Goal: Transaction & Acquisition: Download file/media

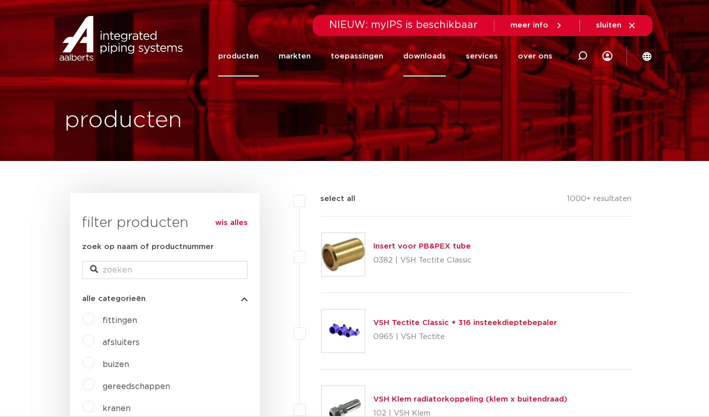
click at [428, 47] on link "downloads" at bounding box center [424, 56] width 43 height 41
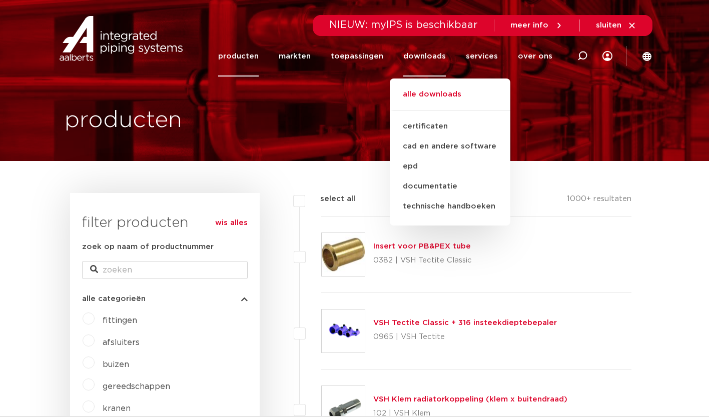
click at [426, 98] on link "alle downloads" at bounding box center [450, 100] width 121 height 22
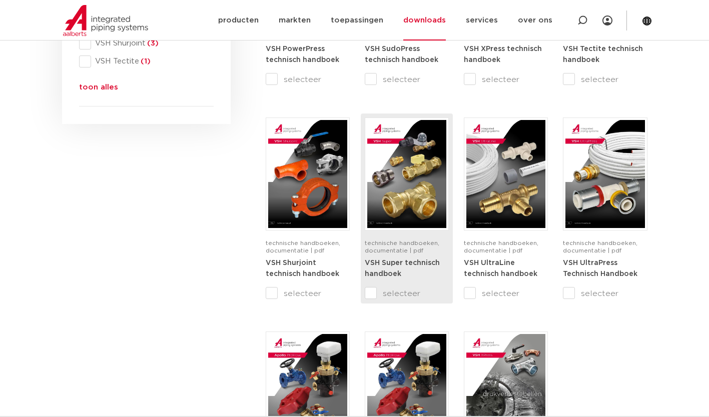
scroll to position [646, 0]
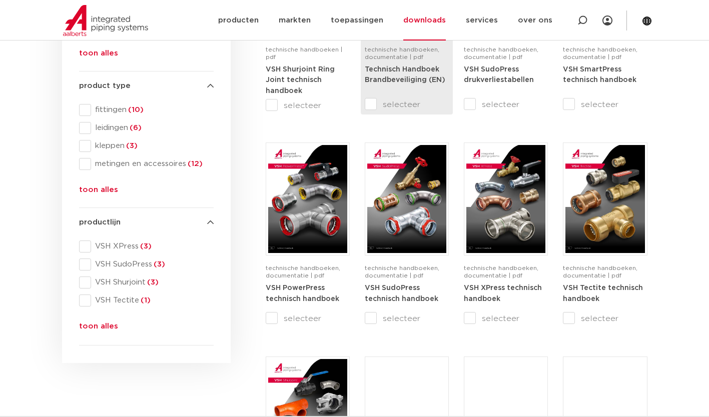
scroll to position [294, 0]
